Goal: Find specific page/section: Find specific page/section

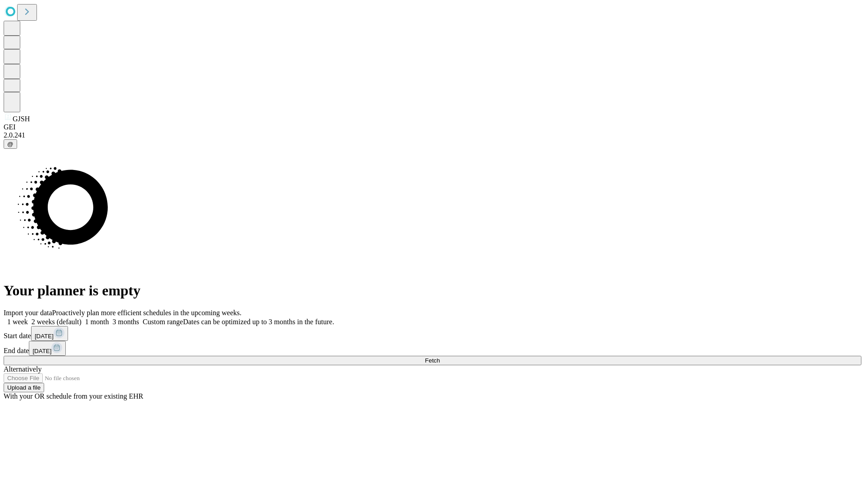
click at [440, 357] on span "Fetch" at bounding box center [432, 360] width 15 height 7
